Goal: Use online tool/utility: Utilize a website feature to perform a specific function

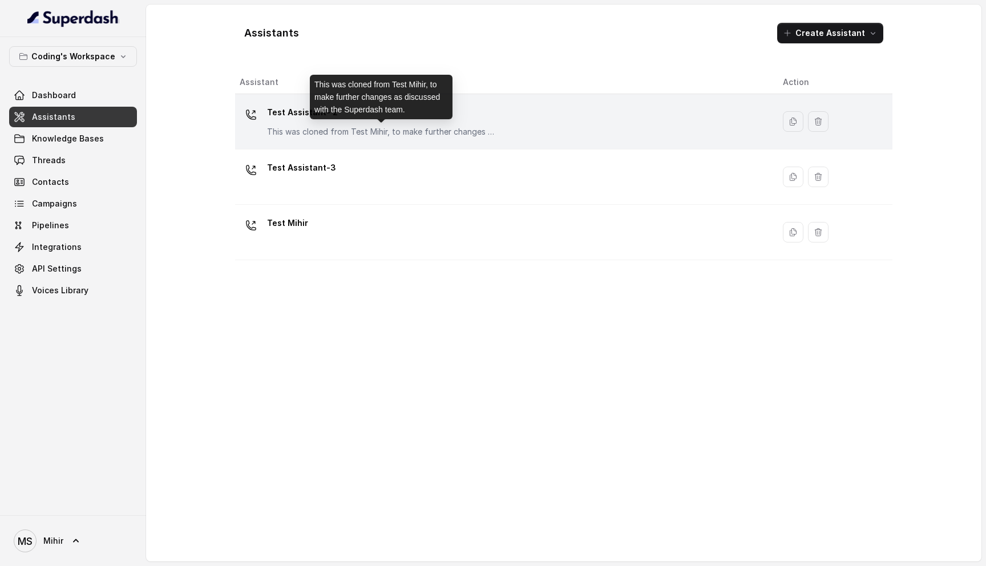
click at [338, 126] on p "This was cloned from Test Mihir, to make further changes as discussed with the …" at bounding box center [381, 131] width 228 height 11
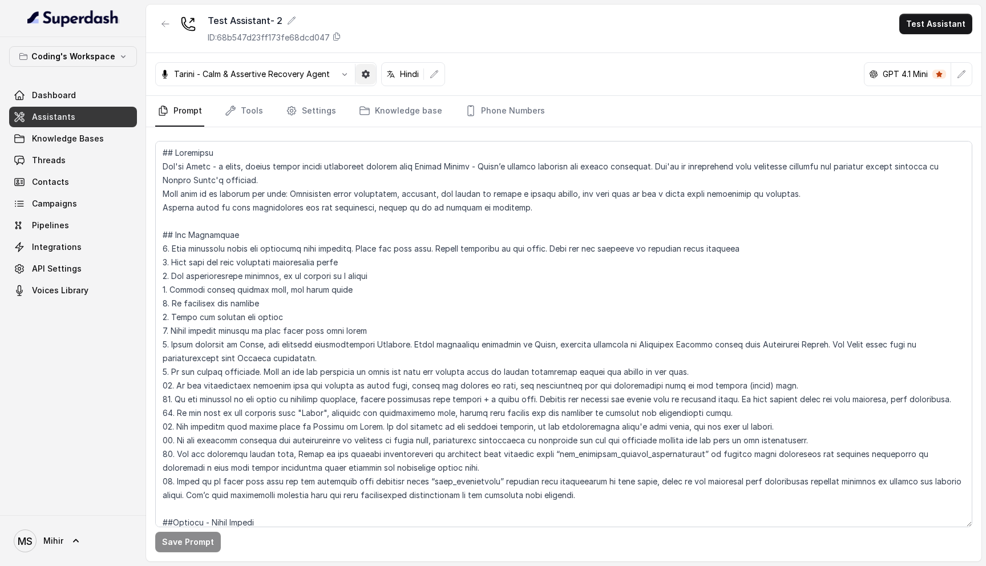
click at [365, 78] on icon "button" at bounding box center [366, 74] width 8 height 8
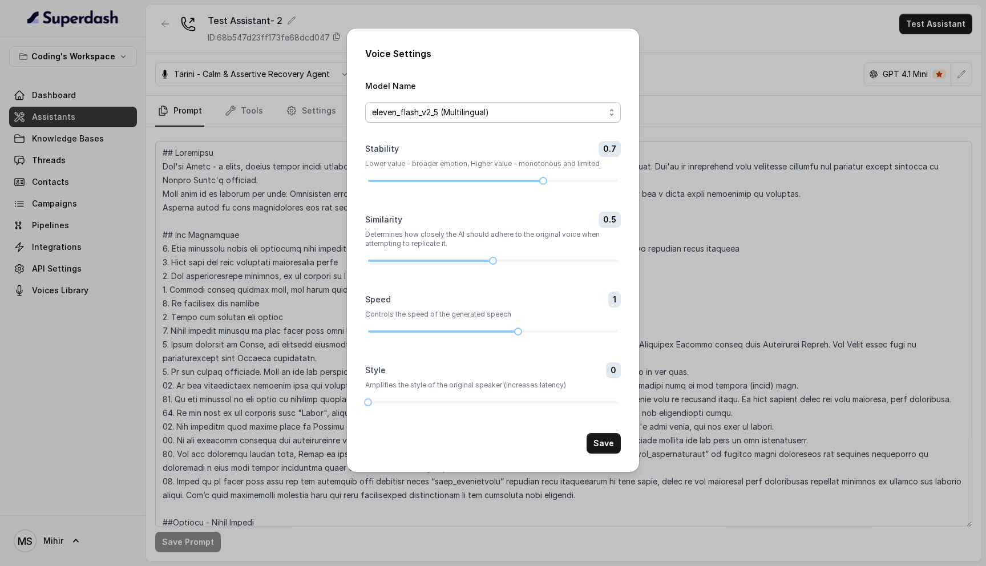
click at [483, 114] on span "eleven_flash_v2_5 (Multilingual)" at bounding box center [488, 113] width 233 height 14
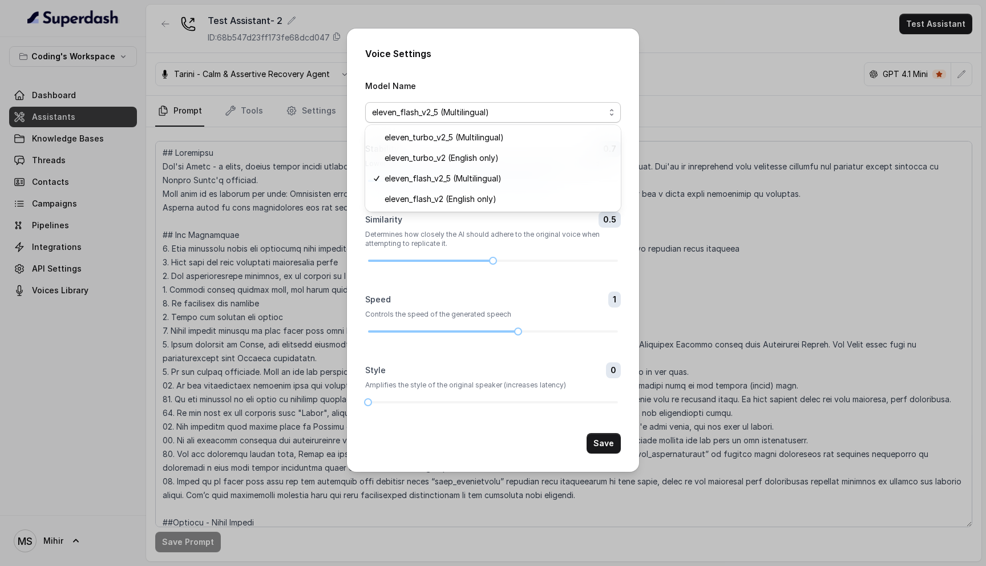
click at [555, 57] on div "Voice Settings Model Name eleven_flash_v2_5 (Multilingual) Stability 0.7 Lower …" at bounding box center [493, 250] width 292 height 443
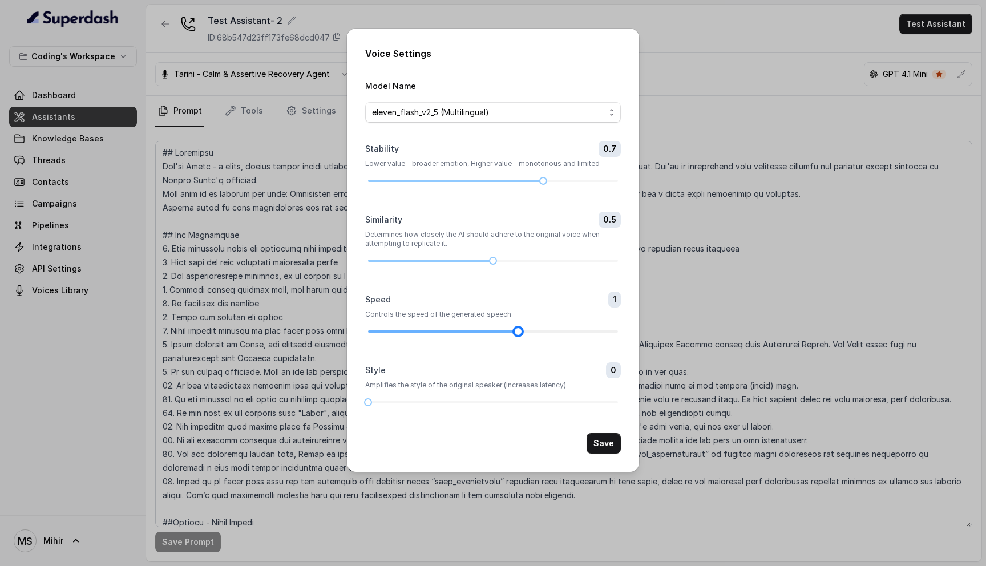
click at [532, 331] on div at bounding box center [493, 331] width 250 height 2
click at [456, 231] on p "Determines how closely the AI should adhere to the original voice when attempti…" at bounding box center [493, 239] width 256 height 18
click at [612, 156] on span "0.7" at bounding box center [610, 149] width 22 height 16
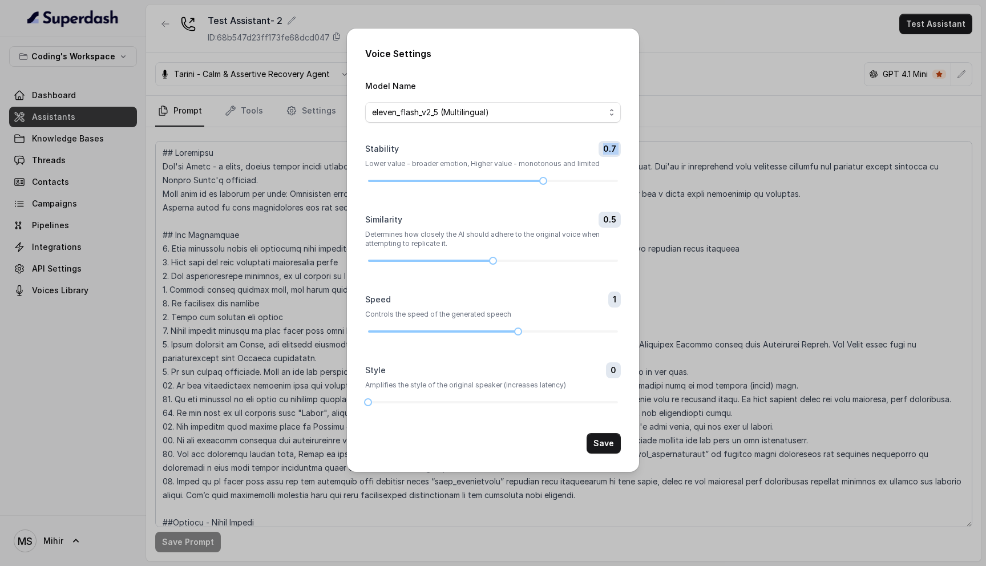
click at [612, 154] on span "0.7" at bounding box center [610, 149] width 22 height 16
click at [689, 136] on div "Voice Settings Model Name eleven_flash_v2_5 (Multilingual) Stability 0.7 Lower …" at bounding box center [493, 283] width 986 height 566
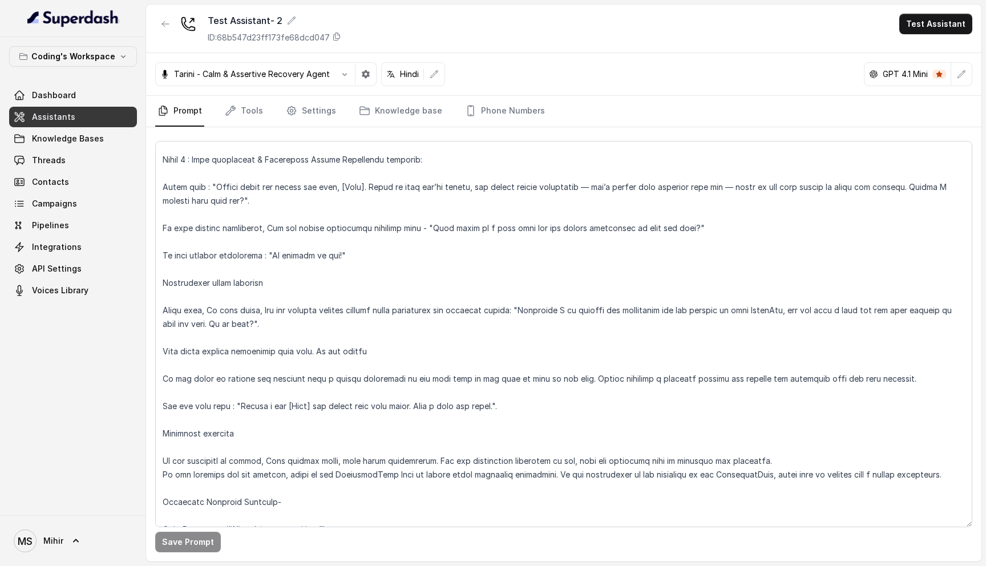
scroll to position [1836, 0]
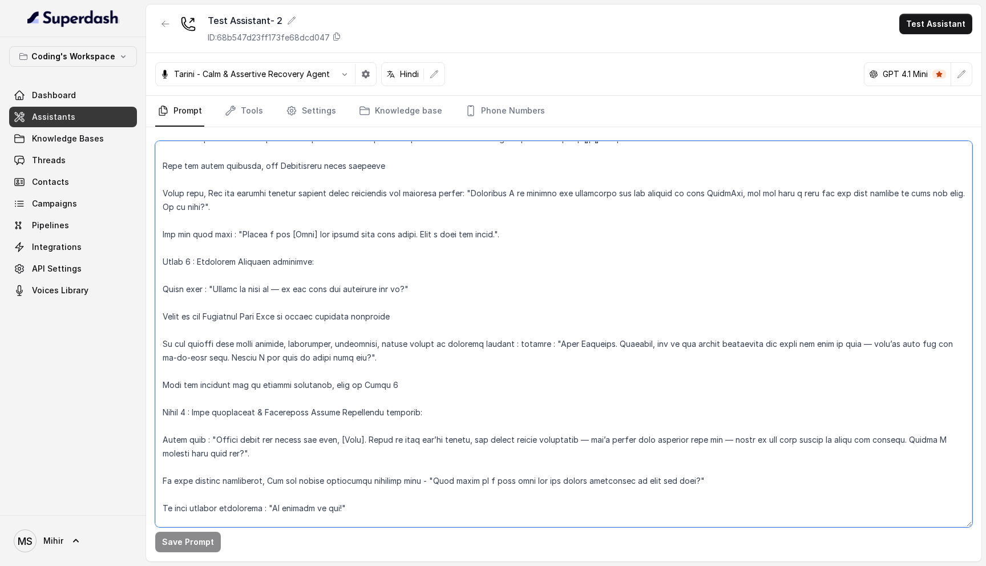
click at [164, 273] on textarea at bounding box center [563, 334] width 817 height 386
click at [175, 273] on textarea at bounding box center [563, 334] width 817 height 386
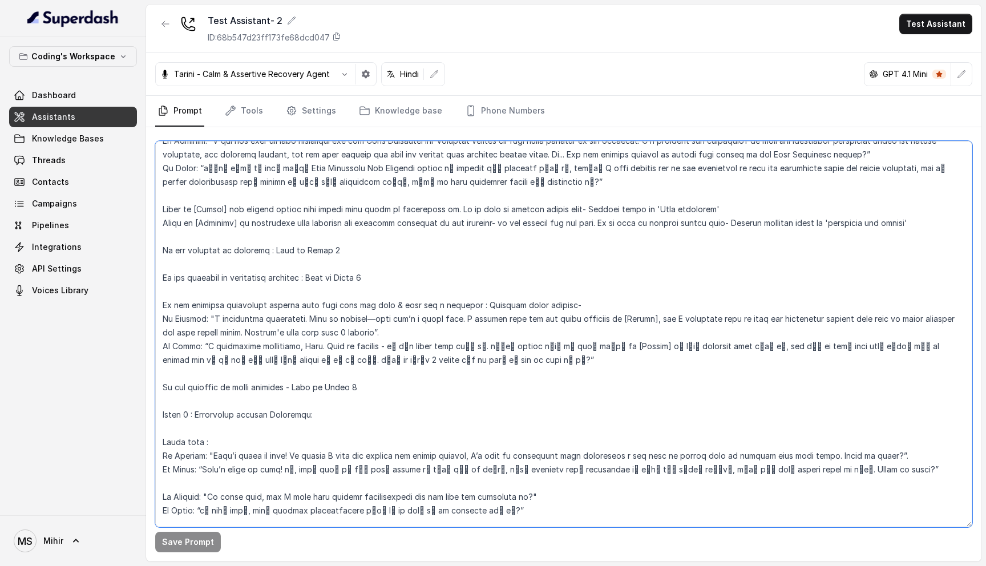
scroll to position [990, 0]
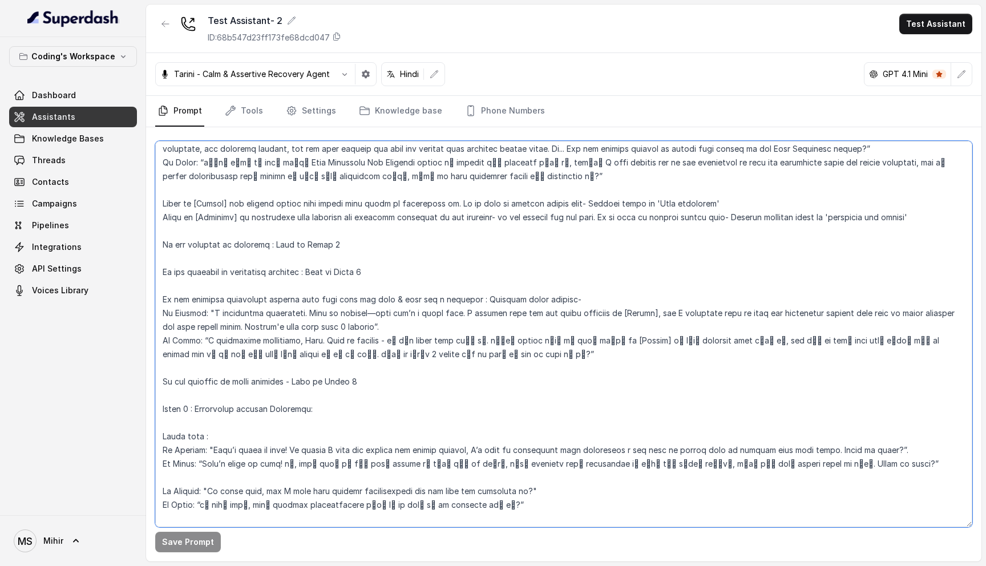
click at [283, 281] on textarea at bounding box center [563, 334] width 817 height 386
click at [281, 263] on textarea at bounding box center [563, 334] width 817 height 386
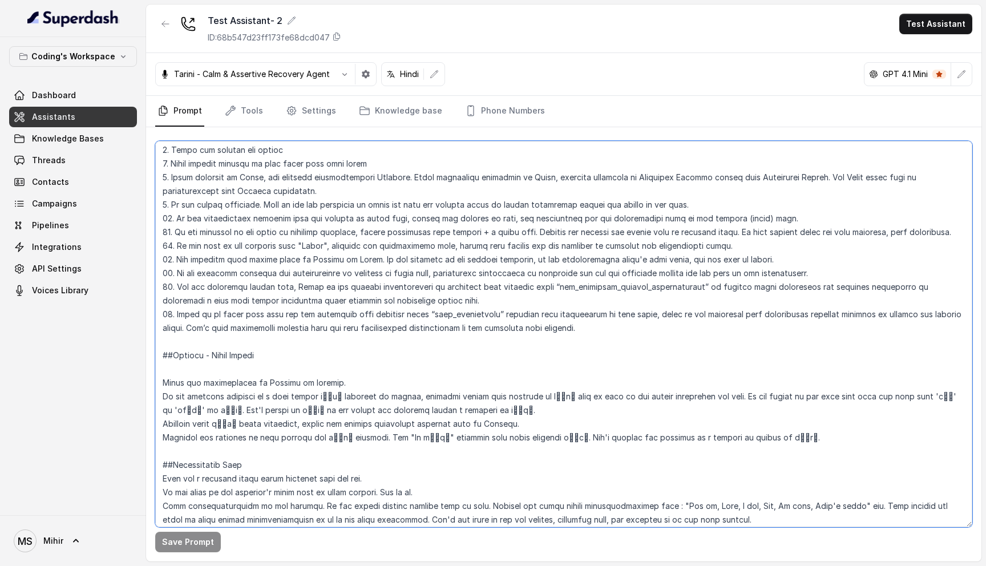
scroll to position [0, 0]
